Goal: Navigation & Orientation: Find specific page/section

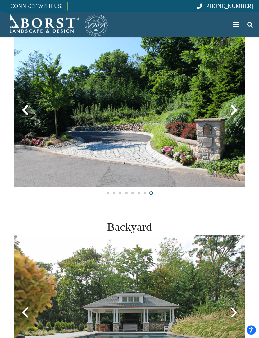
scroll to position [130, 0]
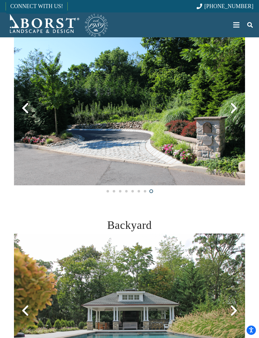
click at [237, 115] on div at bounding box center [234, 108] width 22 height 22
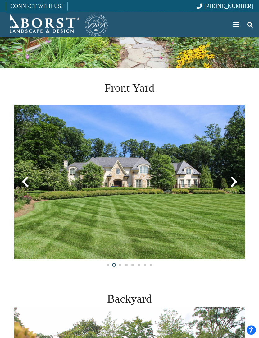
scroll to position [57, 0]
click at [235, 185] on div at bounding box center [234, 182] width 22 height 22
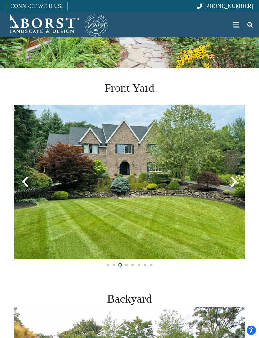
click at [236, 186] on div at bounding box center [234, 182] width 22 height 22
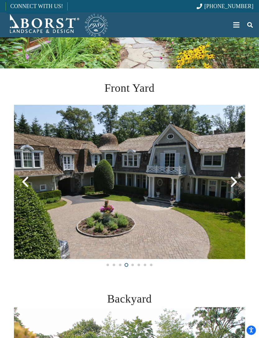
click at [238, 187] on div at bounding box center [234, 182] width 22 height 22
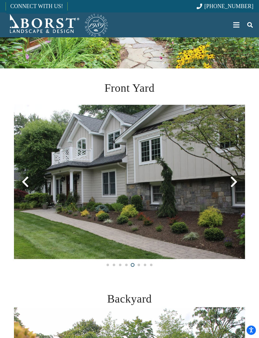
click at [237, 188] on div at bounding box center [234, 182] width 22 height 22
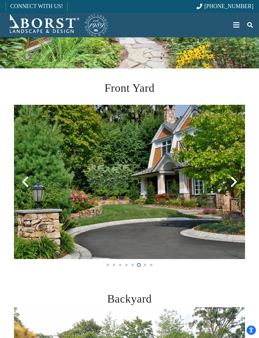
click at [235, 186] on div at bounding box center [234, 182] width 22 height 22
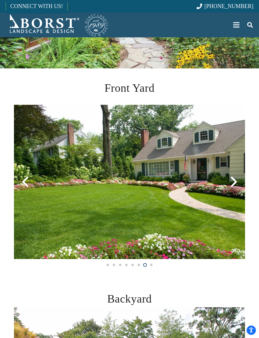
click at [235, 185] on div at bounding box center [234, 182] width 22 height 22
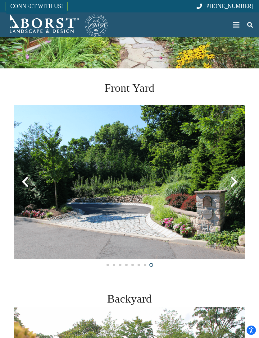
click at [237, 187] on div at bounding box center [234, 182] width 22 height 22
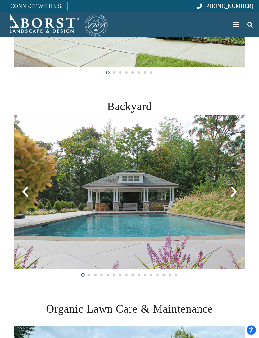
scroll to position [249, 0]
click at [234, 199] on div at bounding box center [234, 191] width 22 height 22
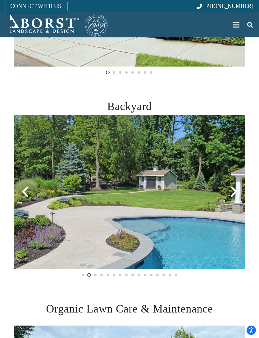
click at [234, 195] on div at bounding box center [234, 191] width 22 height 22
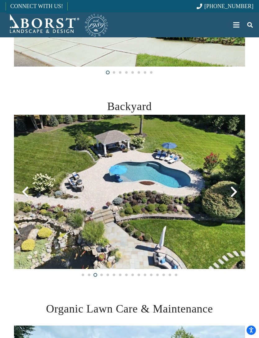
click at [234, 196] on div at bounding box center [234, 191] width 22 height 22
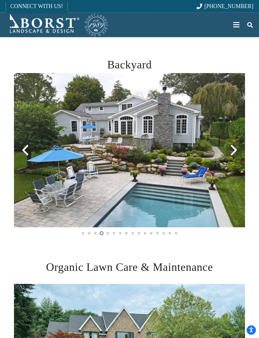
click at [236, 149] on div at bounding box center [234, 150] width 22 height 22
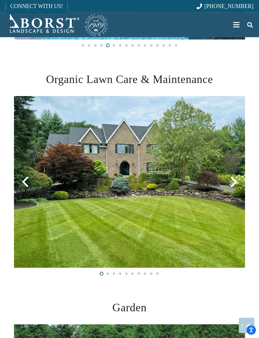
scroll to position [478, 0]
click at [239, 187] on div at bounding box center [234, 182] width 22 height 22
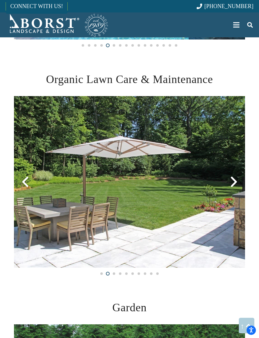
click at [238, 185] on div at bounding box center [234, 182] width 22 height 22
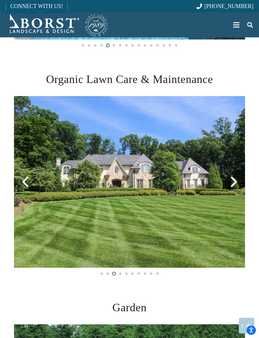
click at [235, 188] on div at bounding box center [234, 182] width 22 height 22
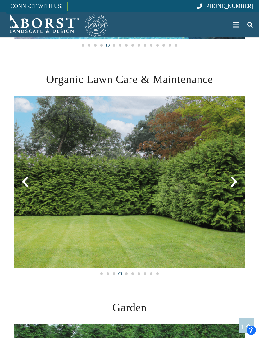
click at [235, 189] on div at bounding box center [234, 182] width 22 height 22
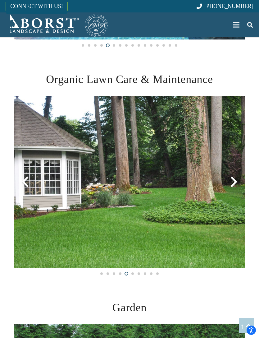
click at [234, 188] on div at bounding box center [234, 182] width 22 height 22
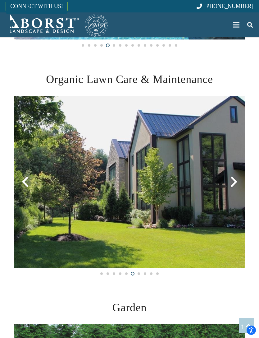
click at [235, 190] on div at bounding box center [234, 182] width 22 height 22
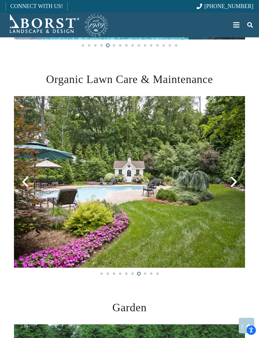
click at [233, 185] on div at bounding box center [234, 182] width 22 height 22
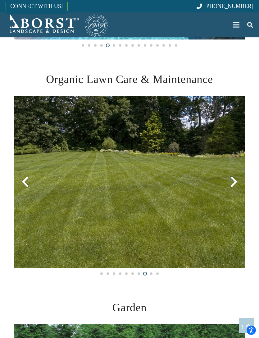
click at [238, 187] on div at bounding box center [234, 182] width 22 height 22
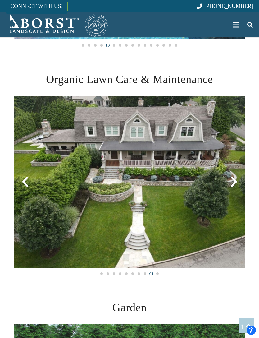
click at [236, 184] on div at bounding box center [234, 182] width 22 height 22
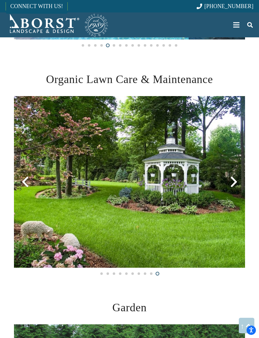
click at [237, 186] on div at bounding box center [234, 182] width 22 height 22
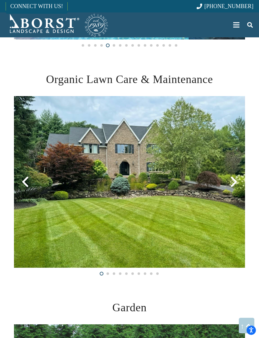
click at [237, 186] on div at bounding box center [234, 182] width 22 height 22
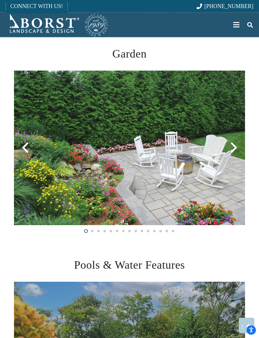
scroll to position [732, 0]
click at [236, 153] on div at bounding box center [234, 147] width 22 height 22
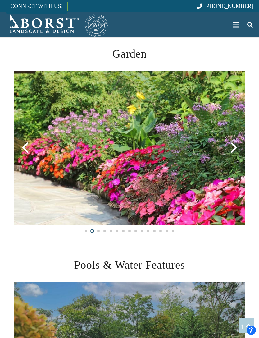
click at [236, 151] on div at bounding box center [234, 147] width 22 height 22
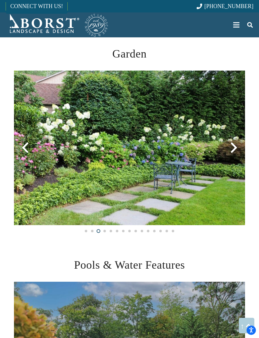
click at [236, 148] on div at bounding box center [234, 147] width 22 height 22
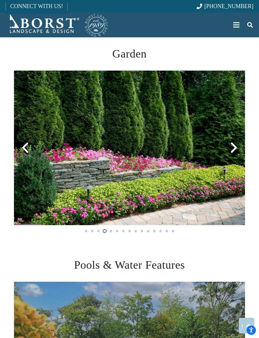
click at [236, 152] on div at bounding box center [234, 147] width 22 height 22
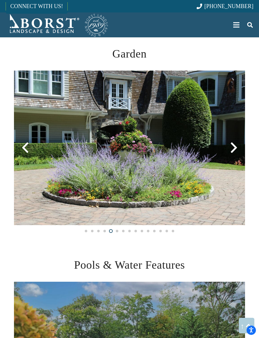
click at [237, 151] on div at bounding box center [234, 147] width 22 height 22
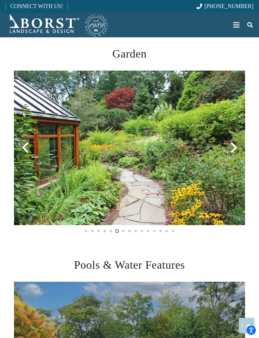
click at [238, 150] on div at bounding box center [234, 147] width 22 height 22
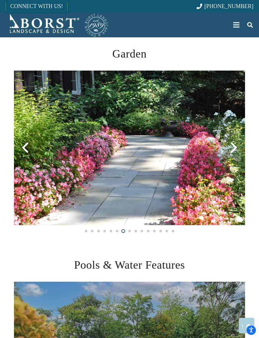
click at [238, 151] on div at bounding box center [234, 147] width 22 height 22
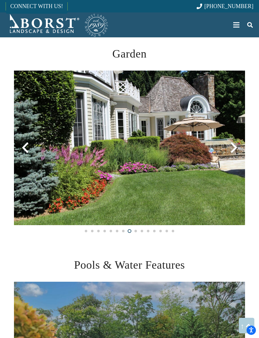
click at [236, 152] on div at bounding box center [234, 147] width 22 height 22
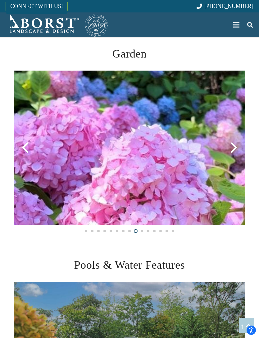
click at [237, 153] on div at bounding box center [234, 147] width 22 height 22
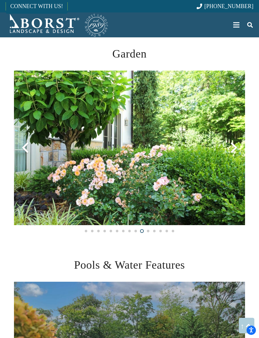
click at [236, 156] on div at bounding box center [234, 147] width 22 height 22
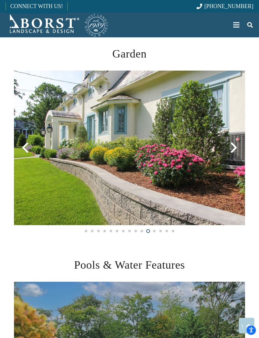
click at [236, 153] on div at bounding box center [234, 147] width 22 height 22
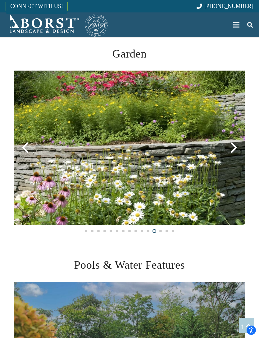
click at [237, 154] on div at bounding box center [234, 147] width 22 height 22
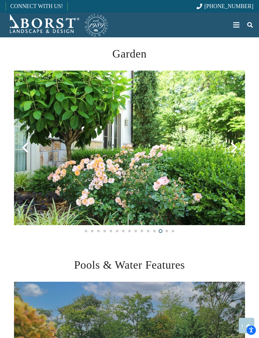
click at [234, 150] on div at bounding box center [234, 147] width 22 height 22
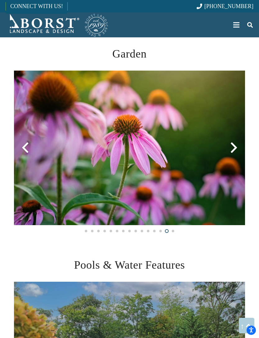
click at [236, 149] on div at bounding box center [234, 147] width 22 height 22
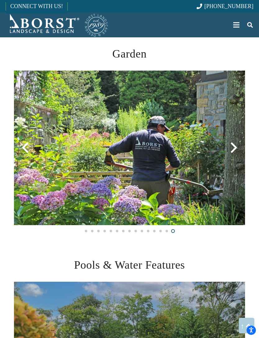
click at [237, 153] on div at bounding box center [234, 147] width 22 height 22
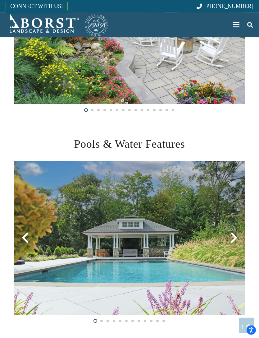
scroll to position [846, 0]
